Goal: Task Accomplishment & Management: Use online tool/utility

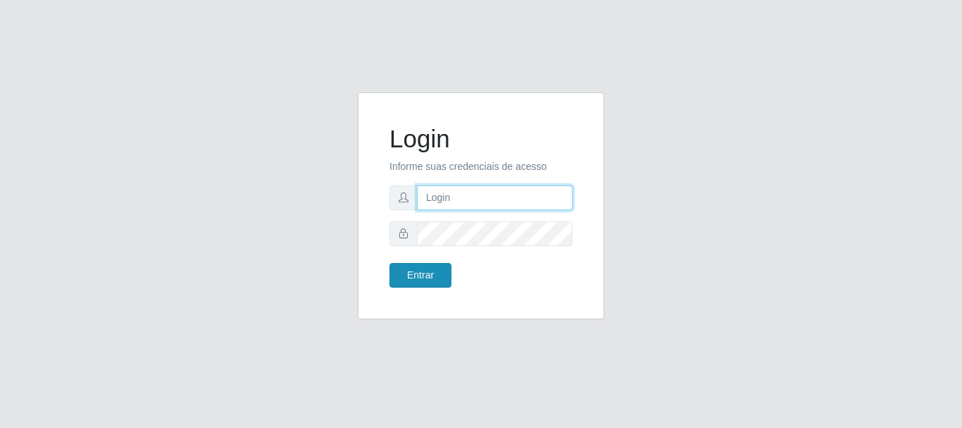
type input "elvis@casatudo"
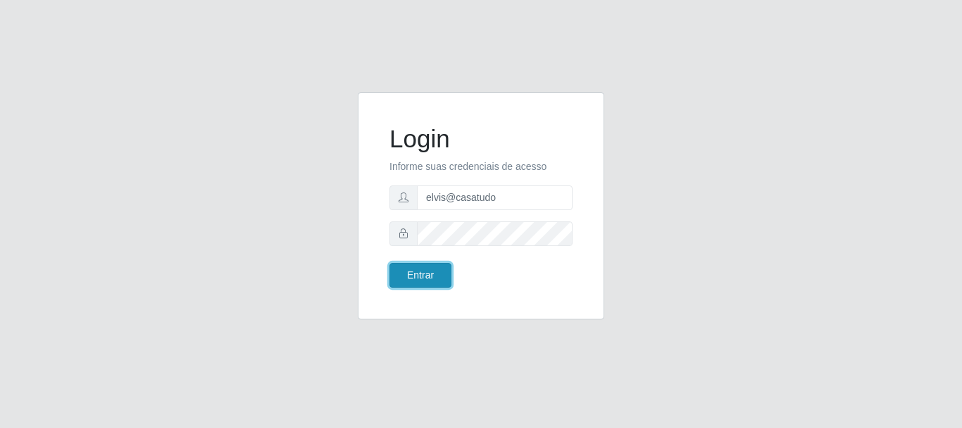
click at [426, 276] on button "Entrar" at bounding box center [420, 275] width 62 height 25
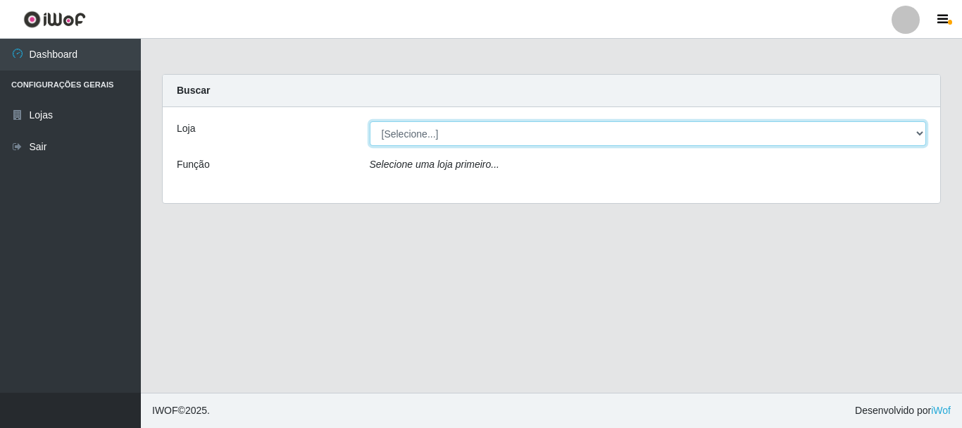
click at [458, 134] on select "[Selecione...] Casatudo BR" at bounding box center [648, 133] width 557 height 25
select select "197"
click at [370, 121] on select "[Selecione...] Casatudo BR" at bounding box center [648, 133] width 557 height 25
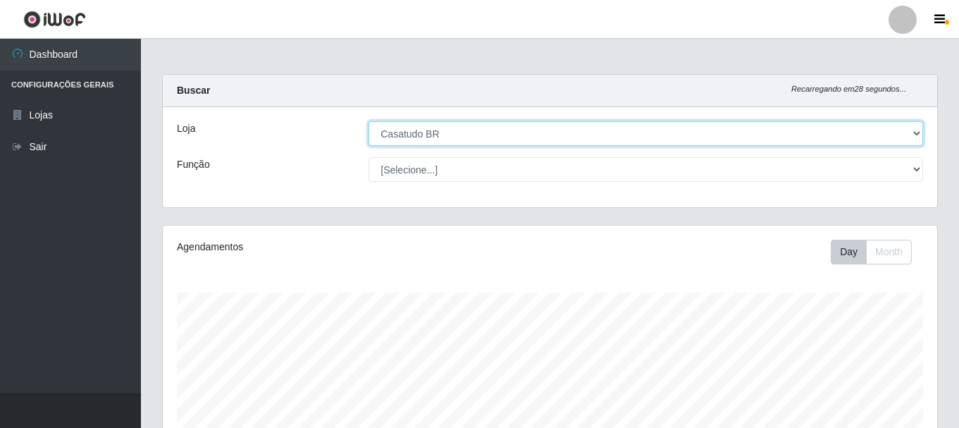
scroll to position [292, 774]
click at [528, 131] on select "[Selecione...] Casatudo BR" at bounding box center [645, 133] width 554 height 25
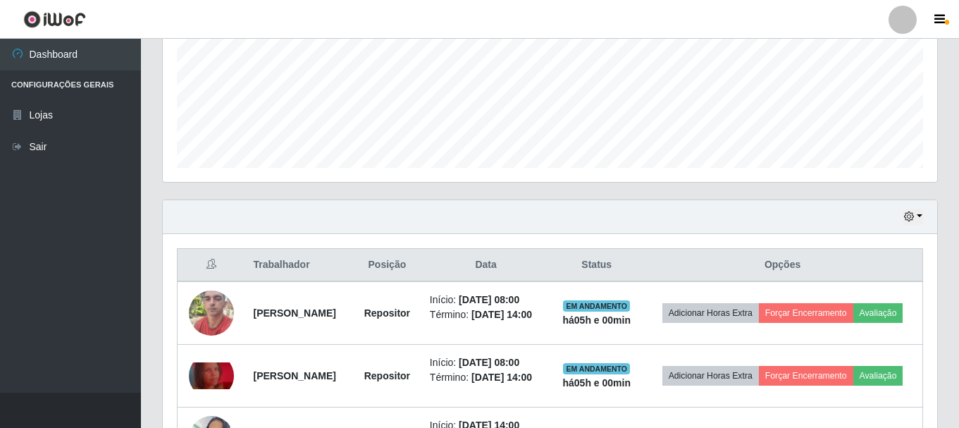
scroll to position [0, 0]
